Goal: Task Accomplishment & Management: Use online tool/utility

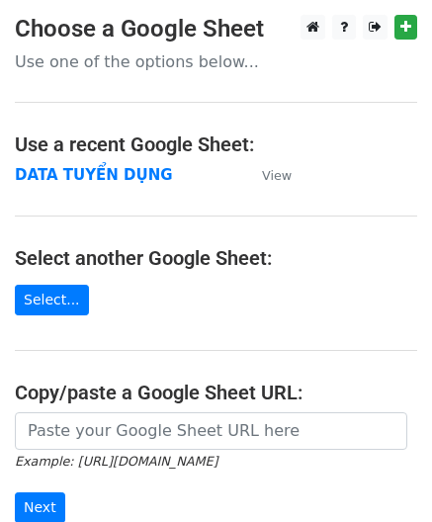
scroll to position [265, 0]
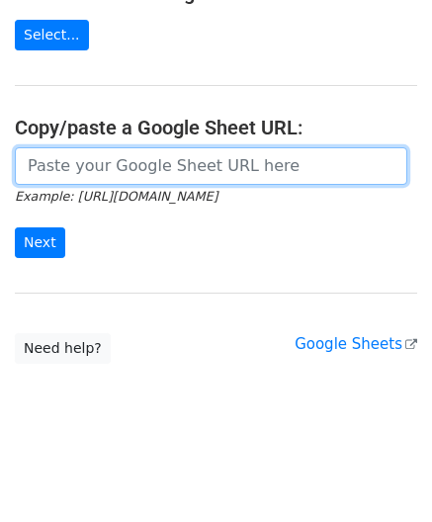
click at [133, 165] on input "url" at bounding box center [211, 166] width 392 height 38
paste input "https://docs.google.com/spreadsheets/d/1KZ7mIKUru3GcC_K2wVEfG_VsEb4I4bOScueJoPE…"
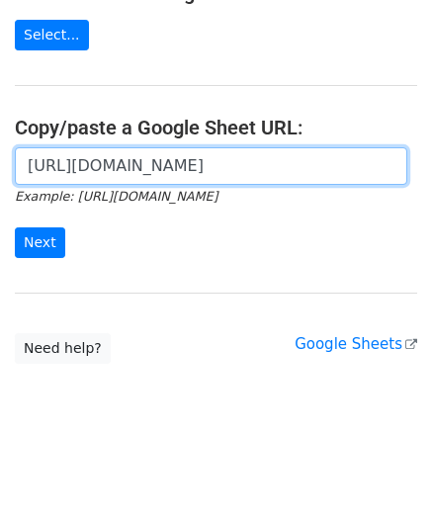
scroll to position [0, 564]
type input "https://docs.google.com/spreadsheets/d/1KZ7mIKUru3GcC_K2wVEfG_VsEb4I4bOScueJoPE…"
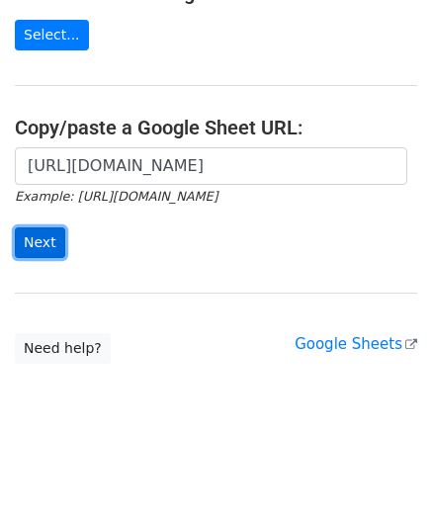
scroll to position [0, 0]
click at [46, 235] on input "Next" at bounding box center [40, 242] width 50 height 31
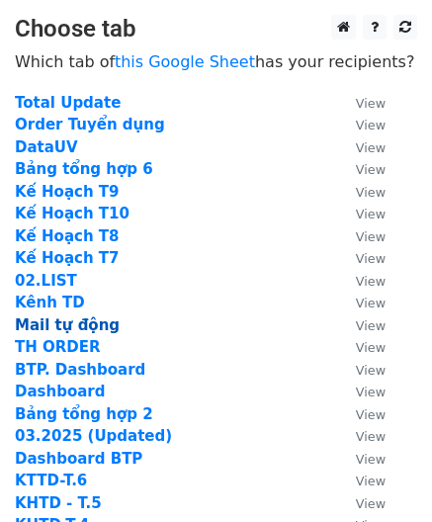
click at [57, 324] on strong "Mail tự động" at bounding box center [67, 325] width 105 height 18
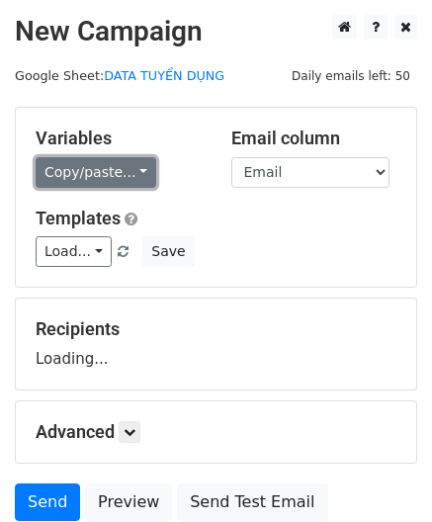
click at [108, 167] on link "Copy/paste..." at bounding box center [96, 172] width 121 height 31
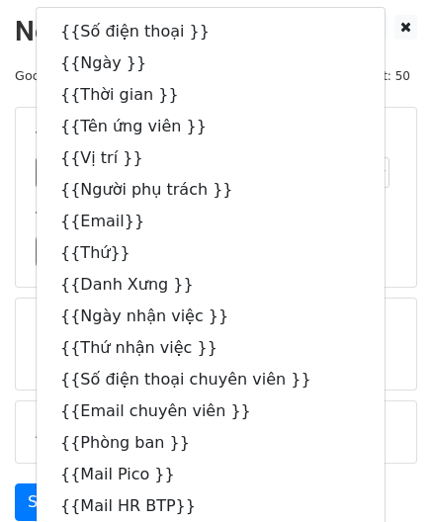
click at [364, 233] on div "Templates Load... Thư mời phỏng vấn BTP Thư cảm ơn Thư mời nhận việc BTP Thư nh…" at bounding box center [216, 238] width 390 height 60
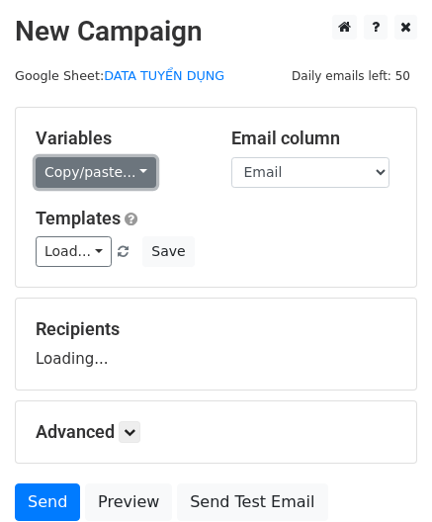
click at [102, 184] on link "Copy/paste..." at bounding box center [96, 172] width 121 height 31
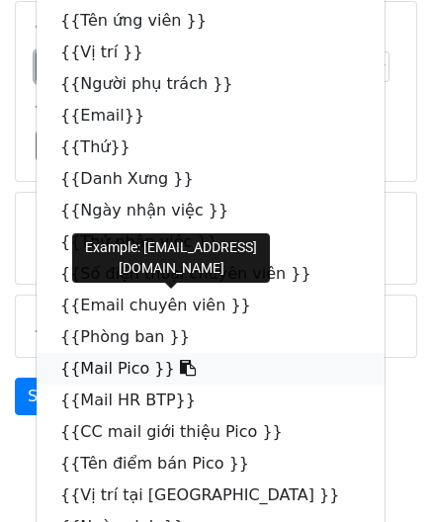
scroll to position [167, 0]
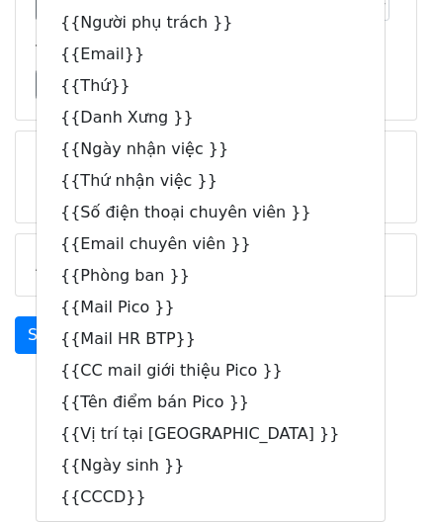
click at [360, 172] on h5 "1 Recipients" at bounding box center [216, 162] width 361 height 22
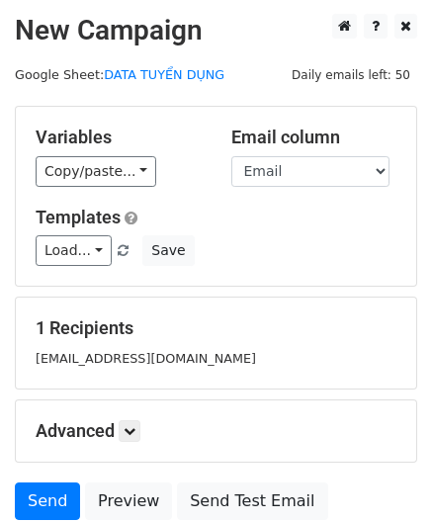
scroll to position [0, 0]
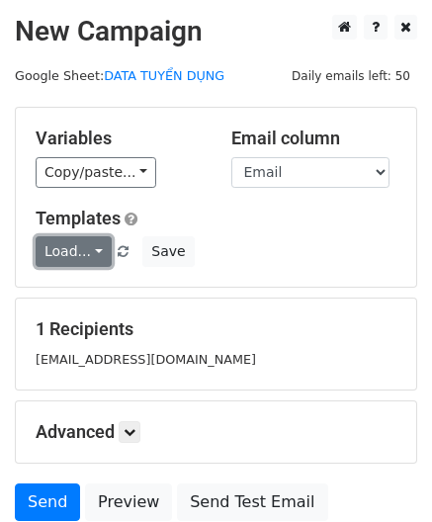
click at [71, 250] on link "Load..." at bounding box center [74, 251] width 76 height 31
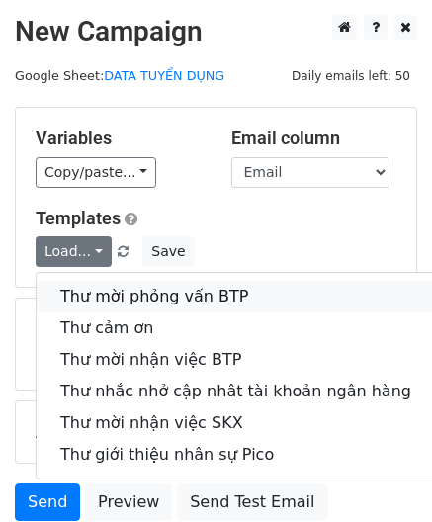
click at [139, 304] on link "Thư mời phỏng vấn BTP" at bounding box center [236, 297] width 398 height 32
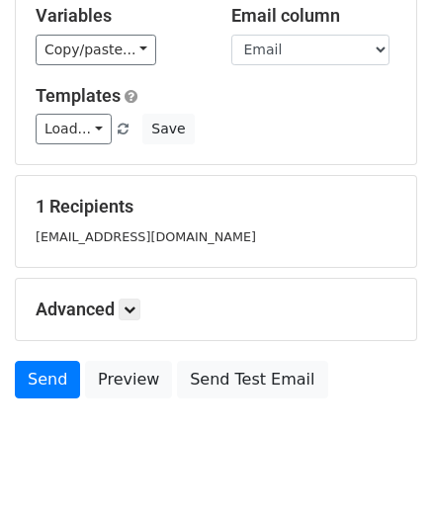
scroll to position [167, 0]
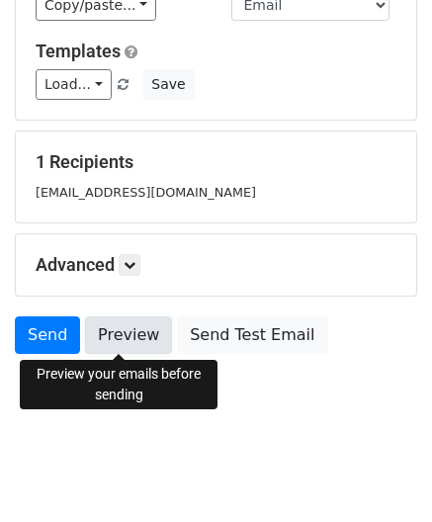
click at [133, 353] on link "Preview" at bounding box center [128, 335] width 87 height 38
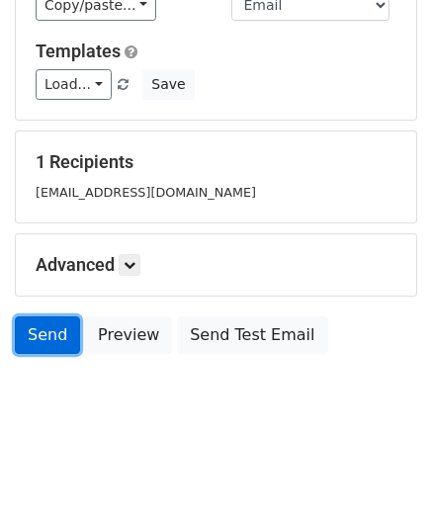
click at [38, 330] on link "Send" at bounding box center [47, 335] width 65 height 38
